Goal: Task Accomplishment & Management: Manage account settings

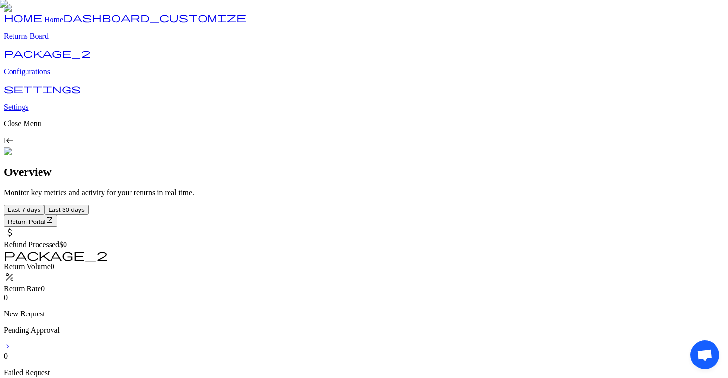
click at [51, 76] on p "Configurations" at bounding box center [364, 71] width 720 height 9
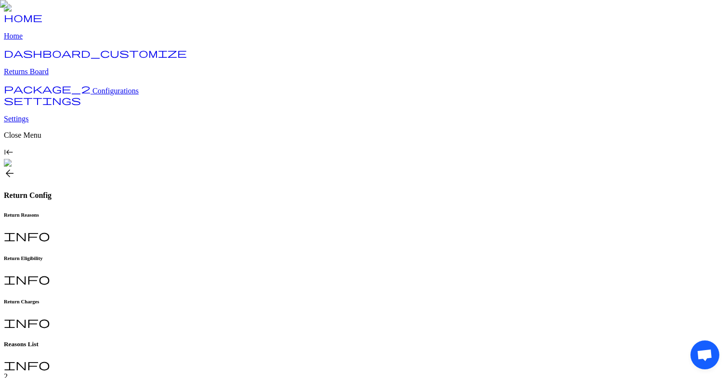
click at [336, 298] on h6 "Return Charges" at bounding box center [364, 301] width 720 height 6
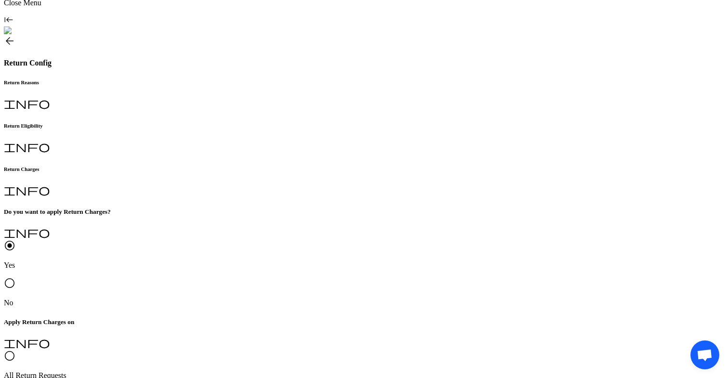
click at [185, 187] on p "test" at bounding box center [241, 184] width 164 height 9
click at [198, 189] on div "check_box test" at bounding box center [241, 173] width 164 height 32
click at [205, 185] on p "test" at bounding box center [241, 184] width 164 height 9
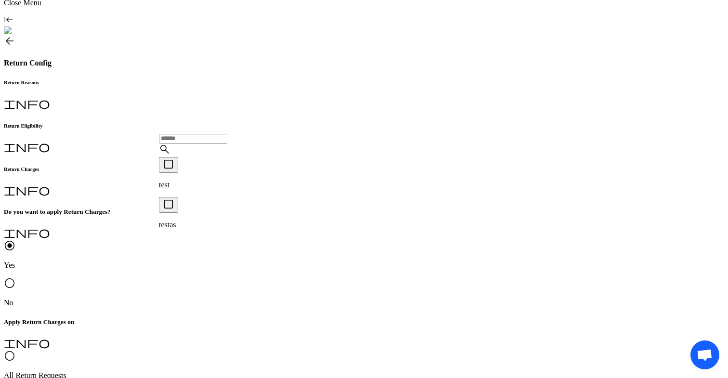
click at [202, 220] on p "testas" at bounding box center [241, 224] width 164 height 9
